Goal: Task Accomplishment & Management: Use online tool/utility

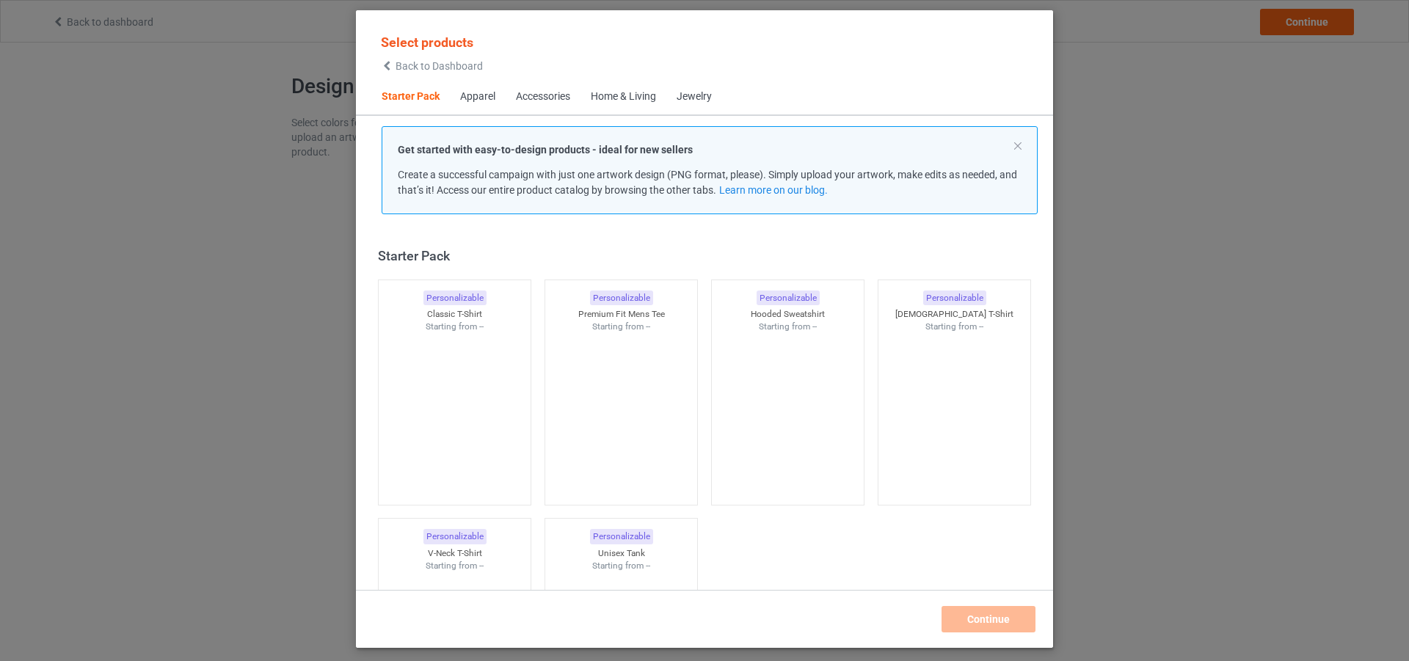
scroll to position [19, 0]
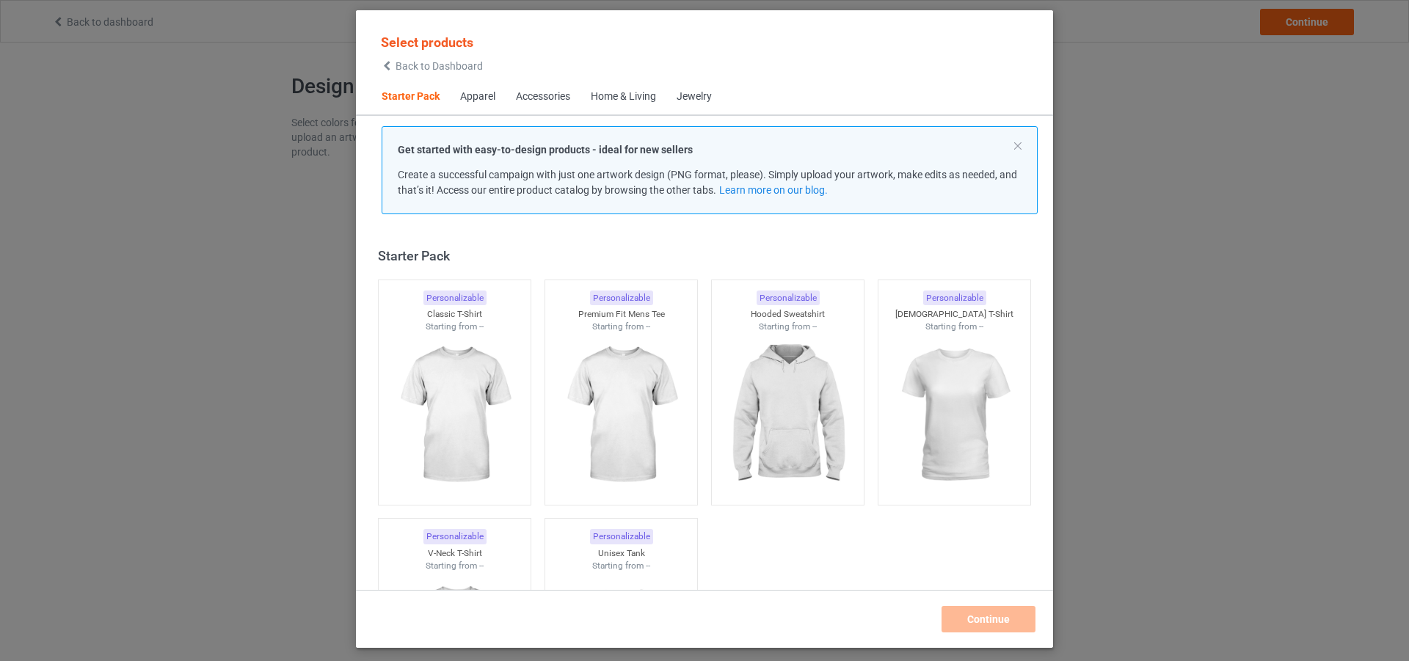
scroll to position [19, 0]
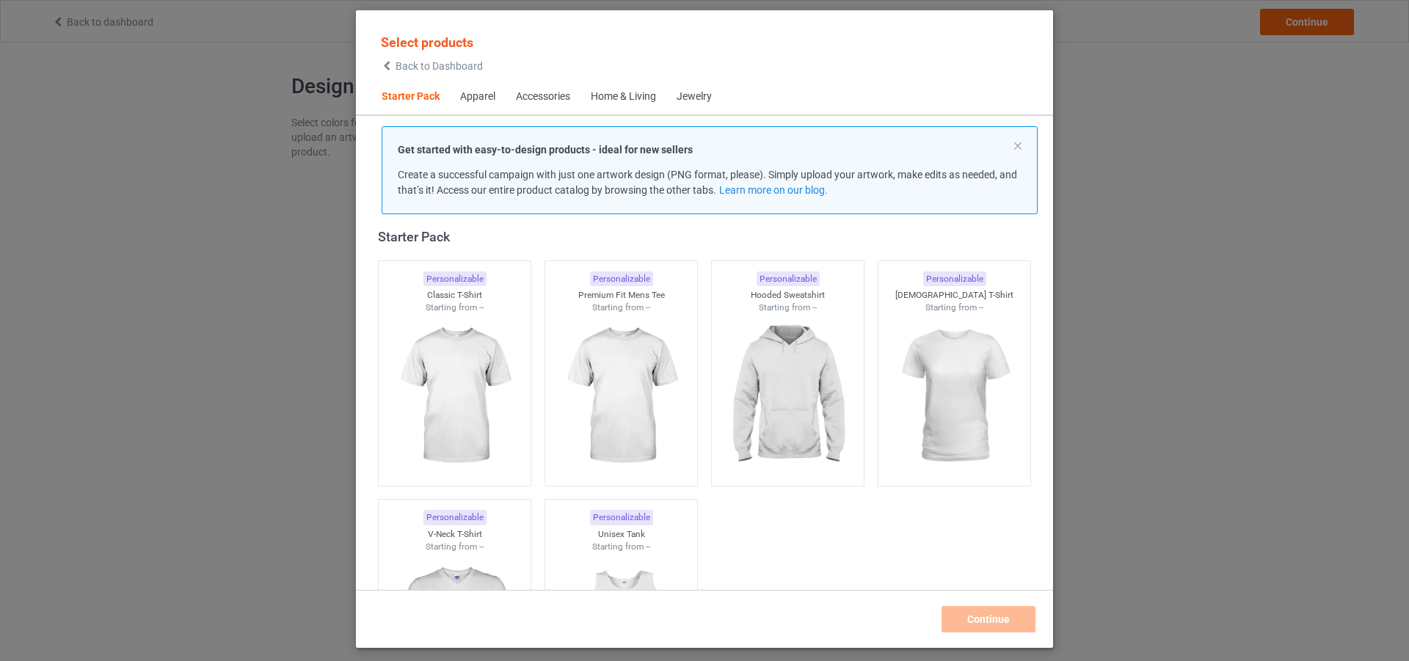
click at [1086, 97] on div "Select products Back to Dashboard Starter Pack Apparel Accessories Home & Livin…" at bounding box center [704, 330] width 1409 height 661
click at [1018, 145] on button at bounding box center [1017, 145] width 7 height 7
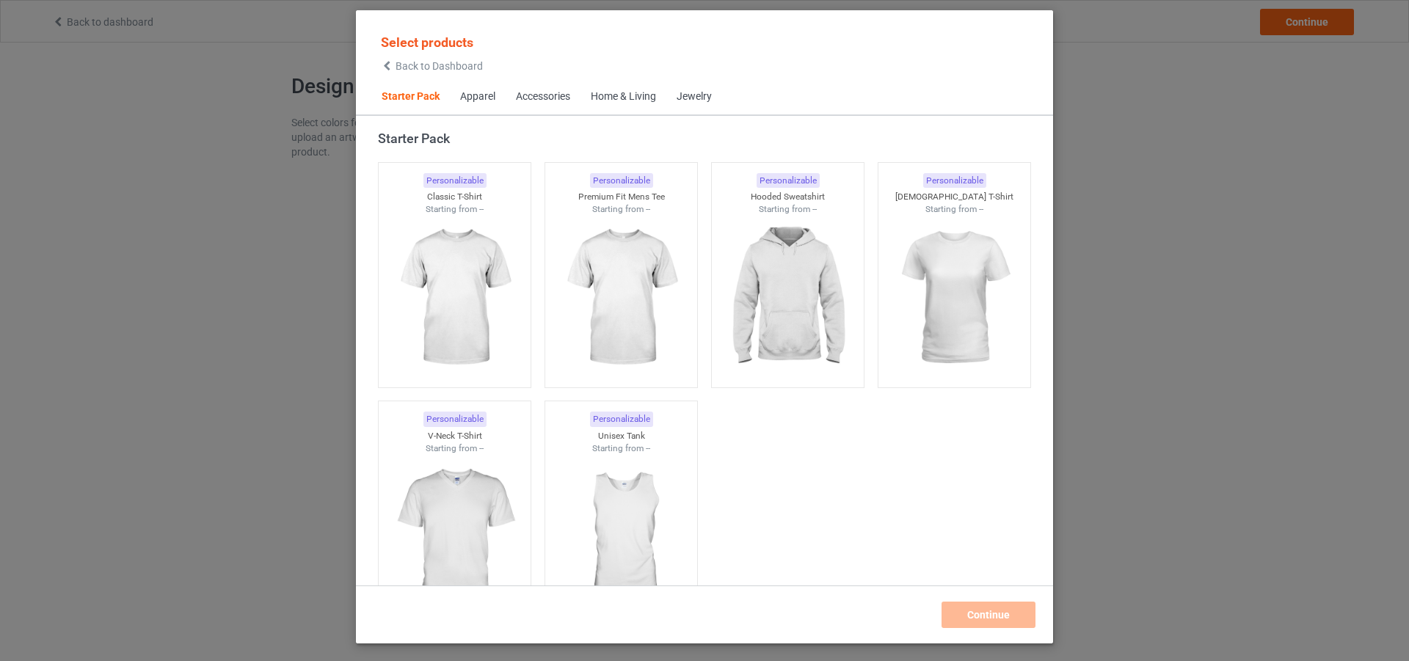
click at [190, 58] on div "Select products Back to Dashboard Starter Pack Apparel Accessories Home & Livin…" at bounding box center [704, 330] width 1409 height 661
drag, startPoint x: 189, startPoint y: 59, endPoint x: 276, endPoint y: 87, distance: 90.7
click at [189, 62] on div "Select products Back to Dashboard Starter Pack Apparel Accessories Home & Livin…" at bounding box center [704, 330] width 1409 height 661
click at [387, 64] on icon at bounding box center [387, 66] width 12 height 10
